Goal: Check status

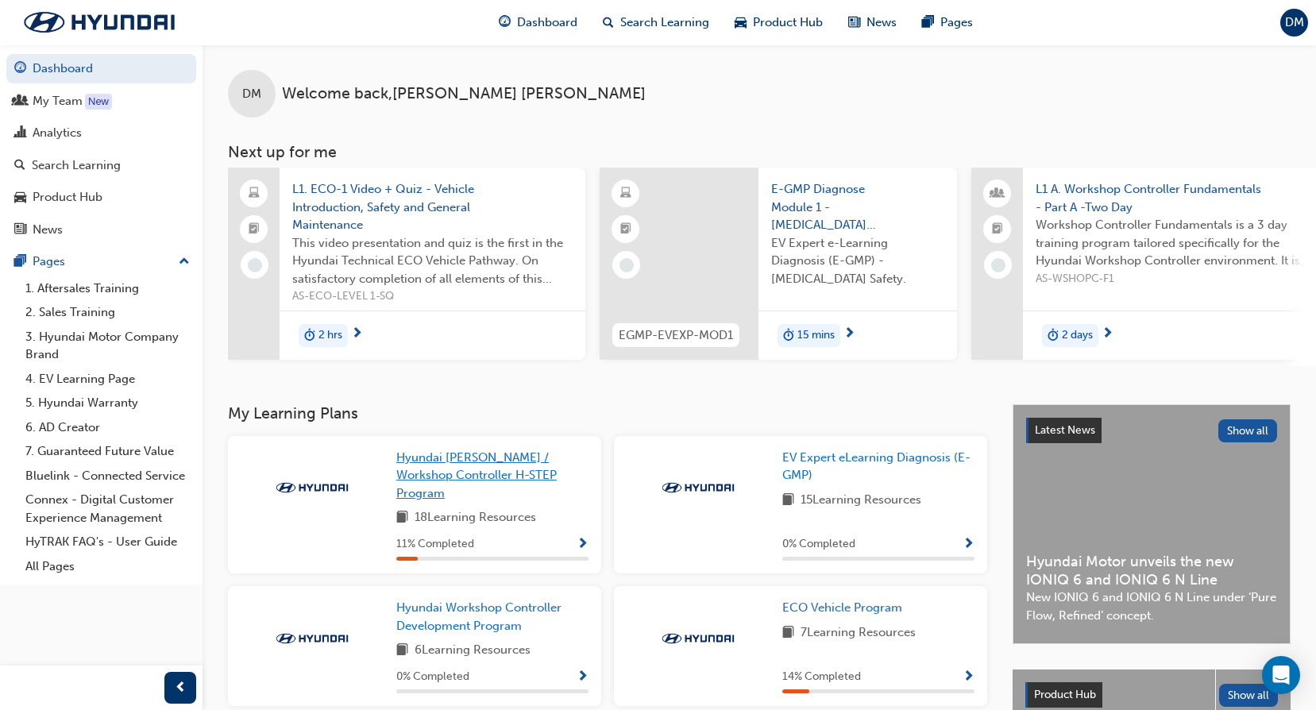
click at [482, 477] on span "Hyundai [PERSON_NAME] / Workshop Controller H-STEP Program" at bounding box center [476, 475] width 160 height 50
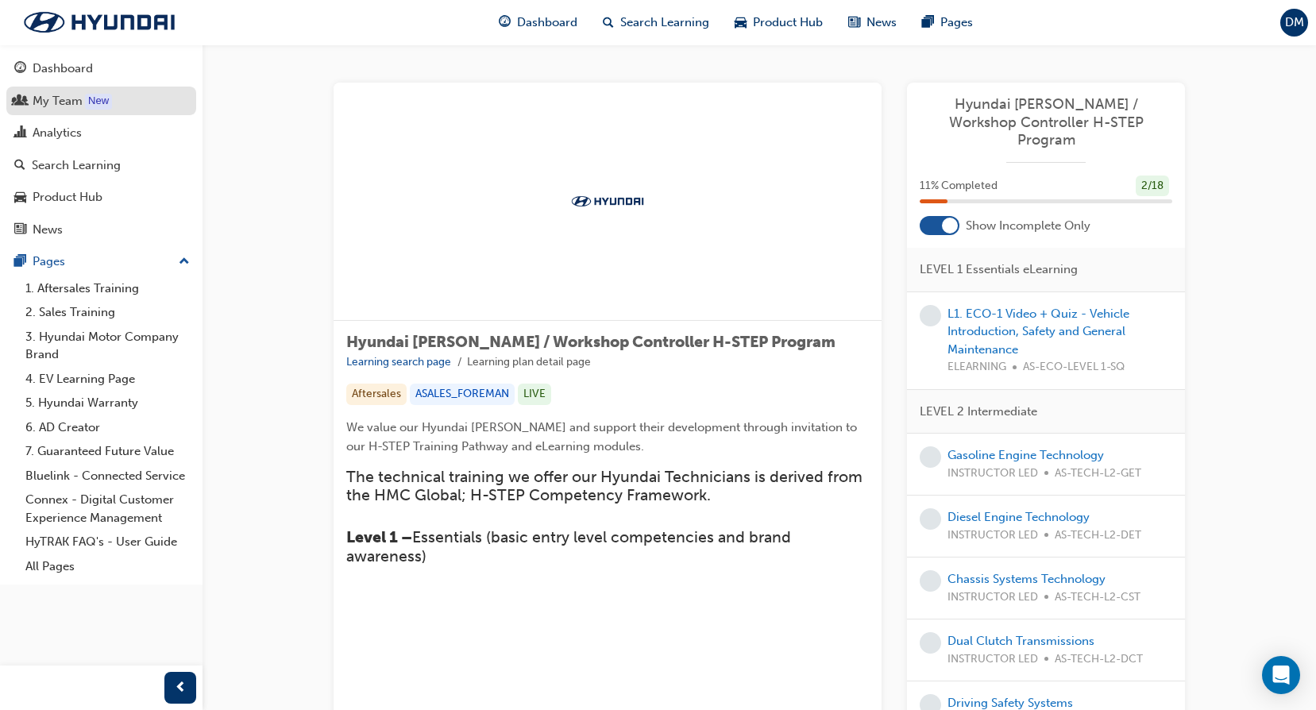
click at [74, 97] on div "My Team" at bounding box center [58, 101] width 50 height 18
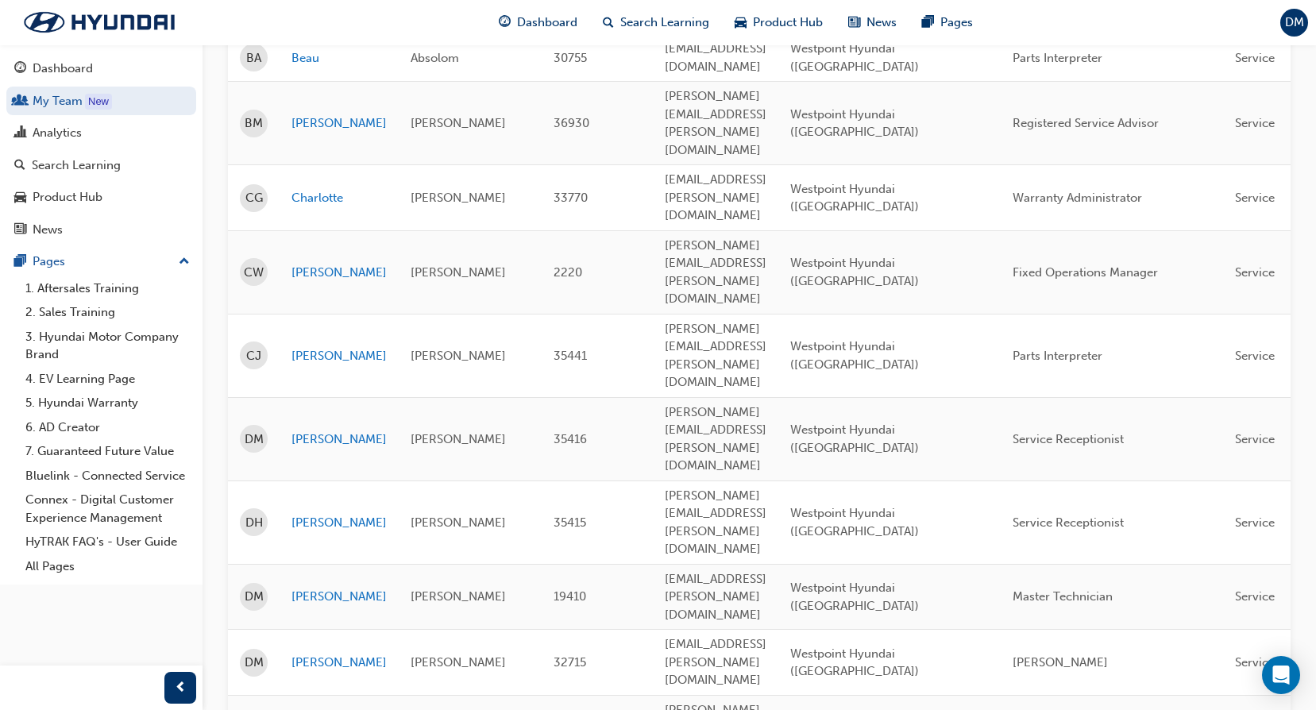
scroll to position [635, 0]
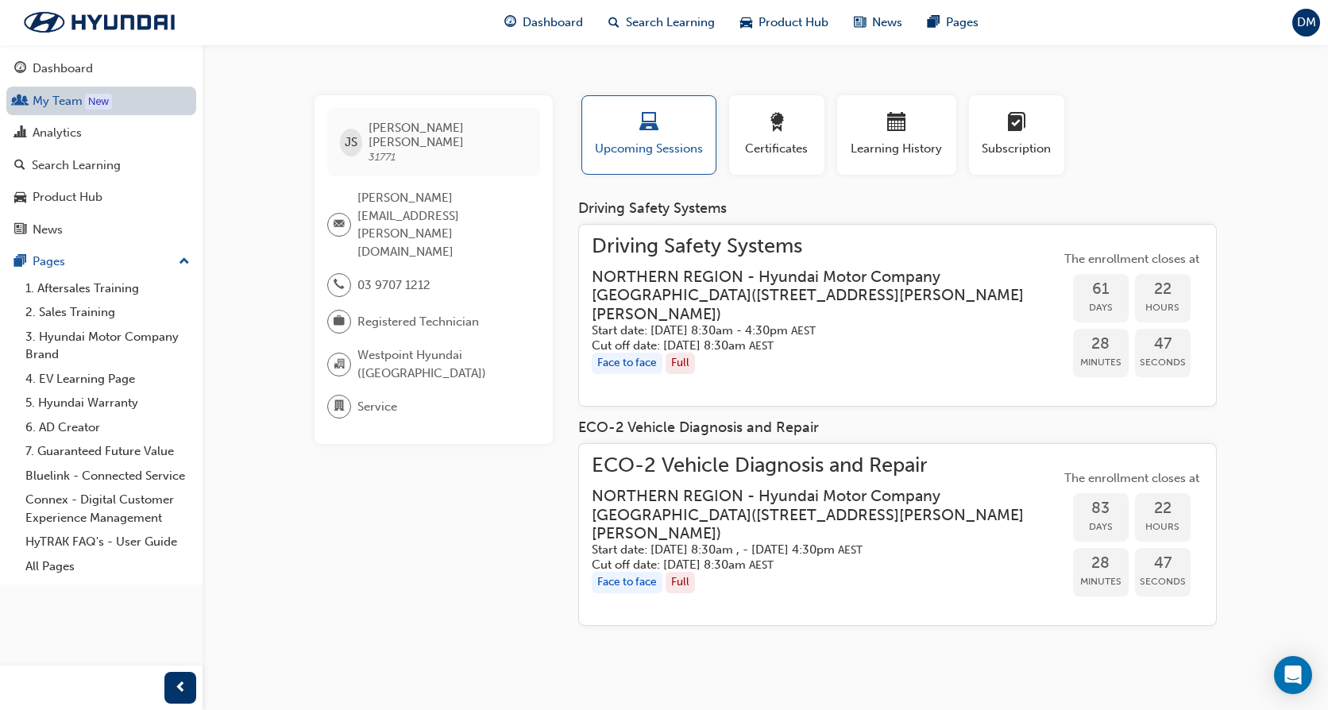
click at [66, 102] on link "My Team New" at bounding box center [101, 101] width 190 height 29
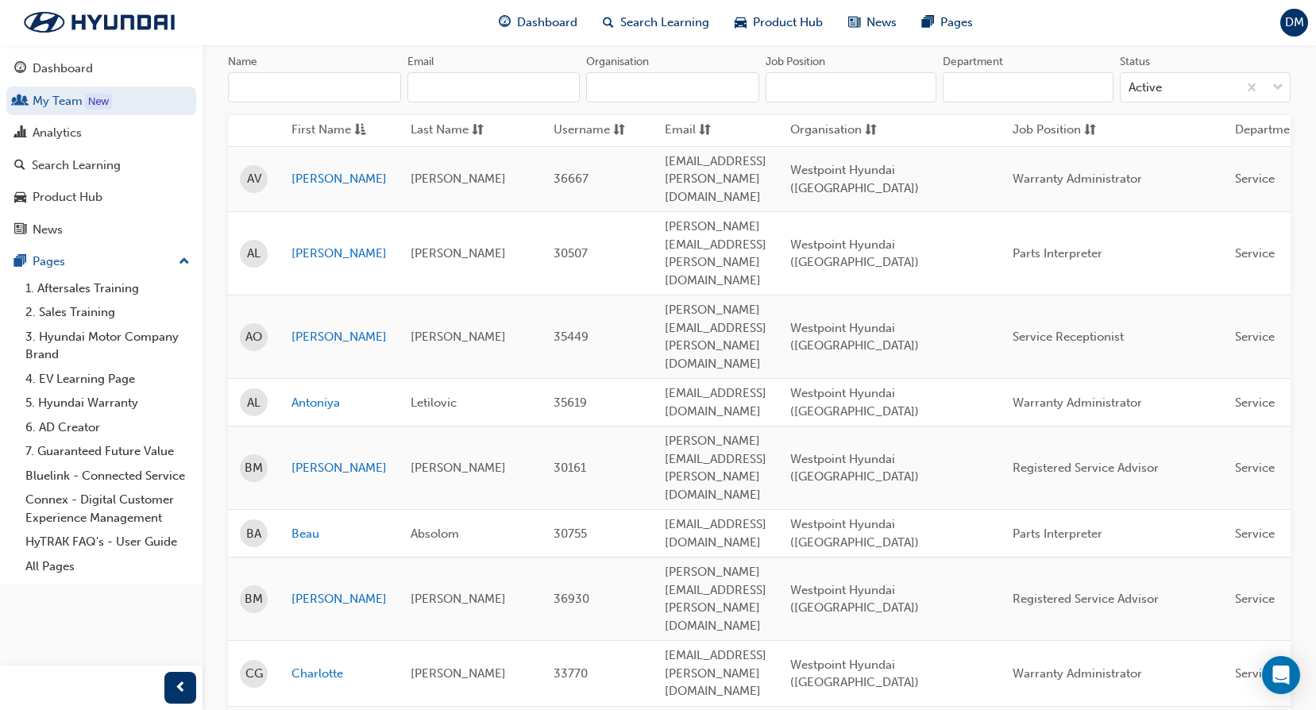
scroll to position [238, 0]
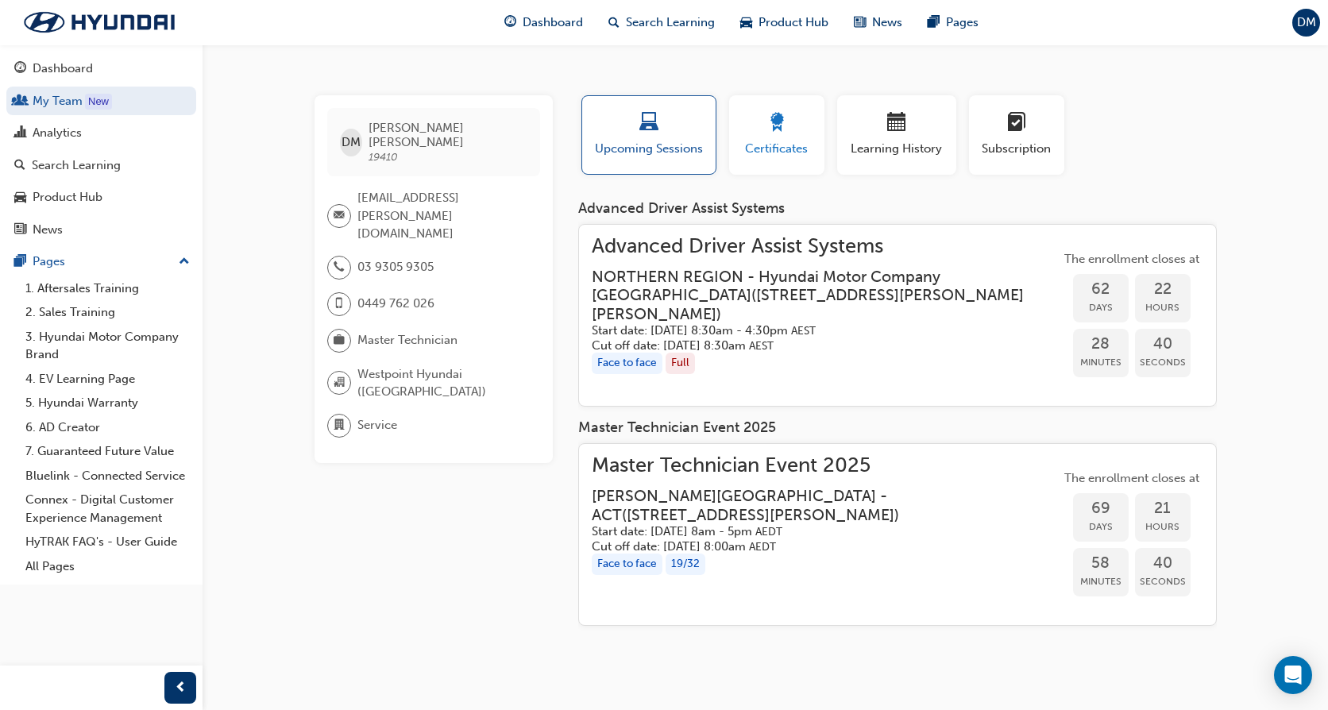
click at [758, 146] on span "Certificates" at bounding box center [776, 149] width 71 height 18
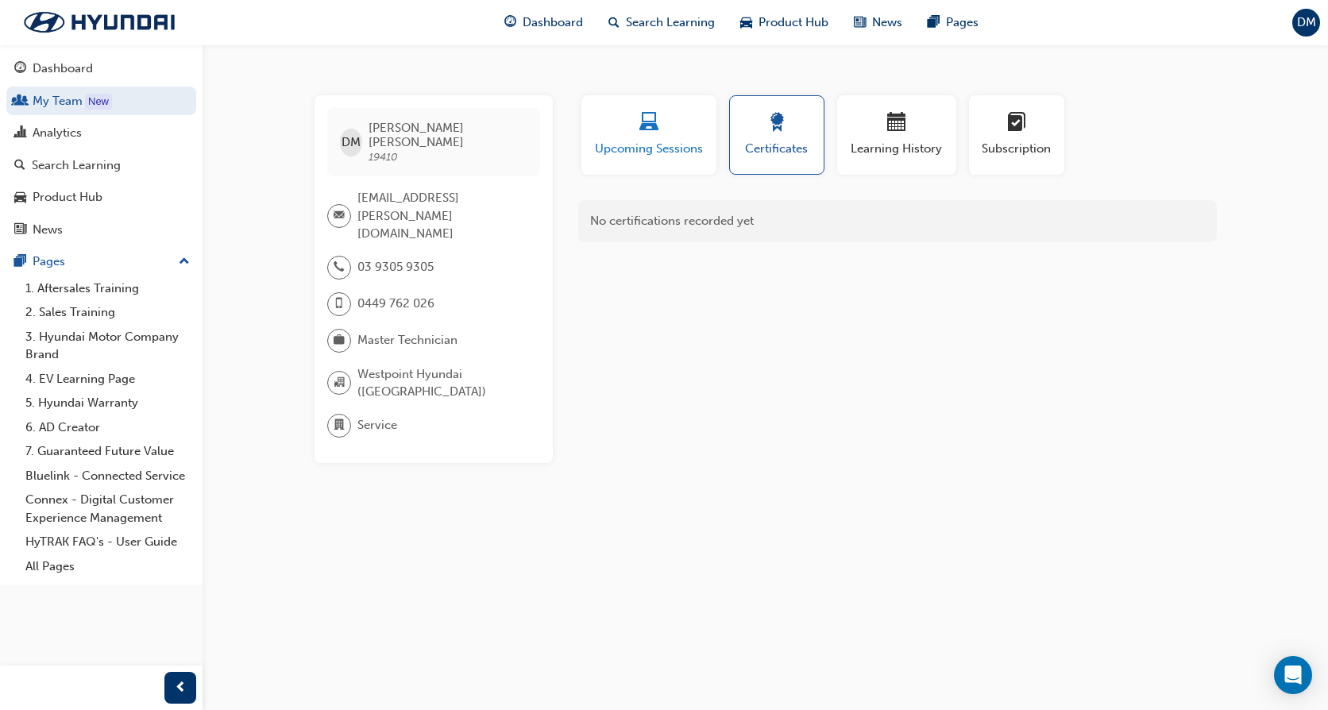
click at [656, 141] on span "Upcoming Sessions" at bounding box center [648, 149] width 111 height 18
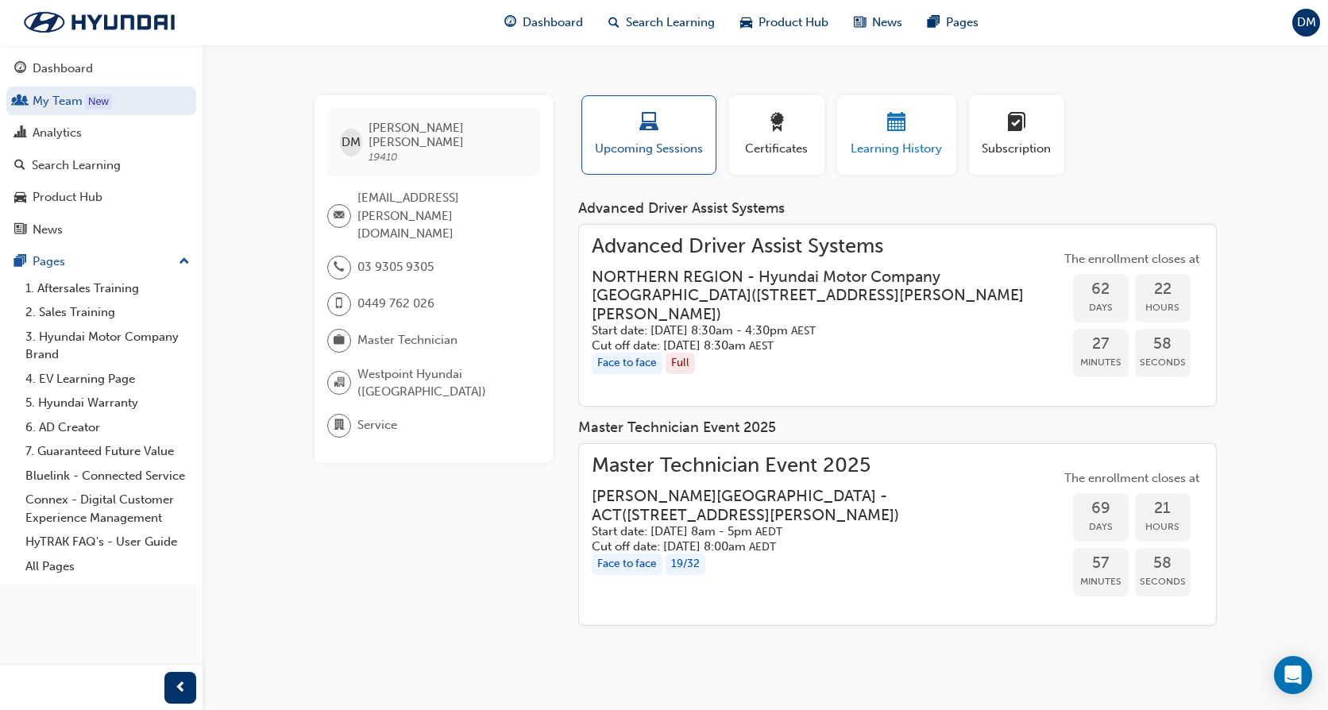
click at [900, 141] on span "Learning History" at bounding box center [896, 149] width 95 height 18
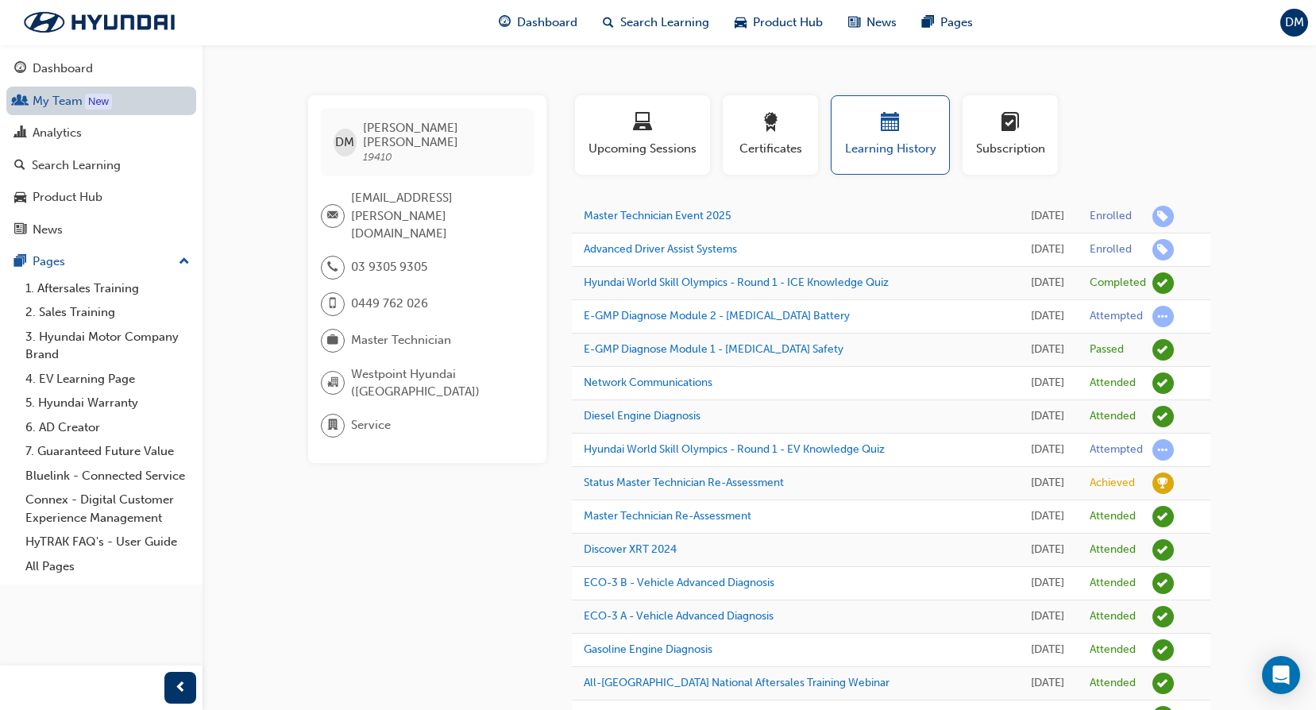
click at [65, 100] on link "My Team New" at bounding box center [101, 101] width 190 height 29
